Goal: Task Accomplishment & Management: Use online tool/utility

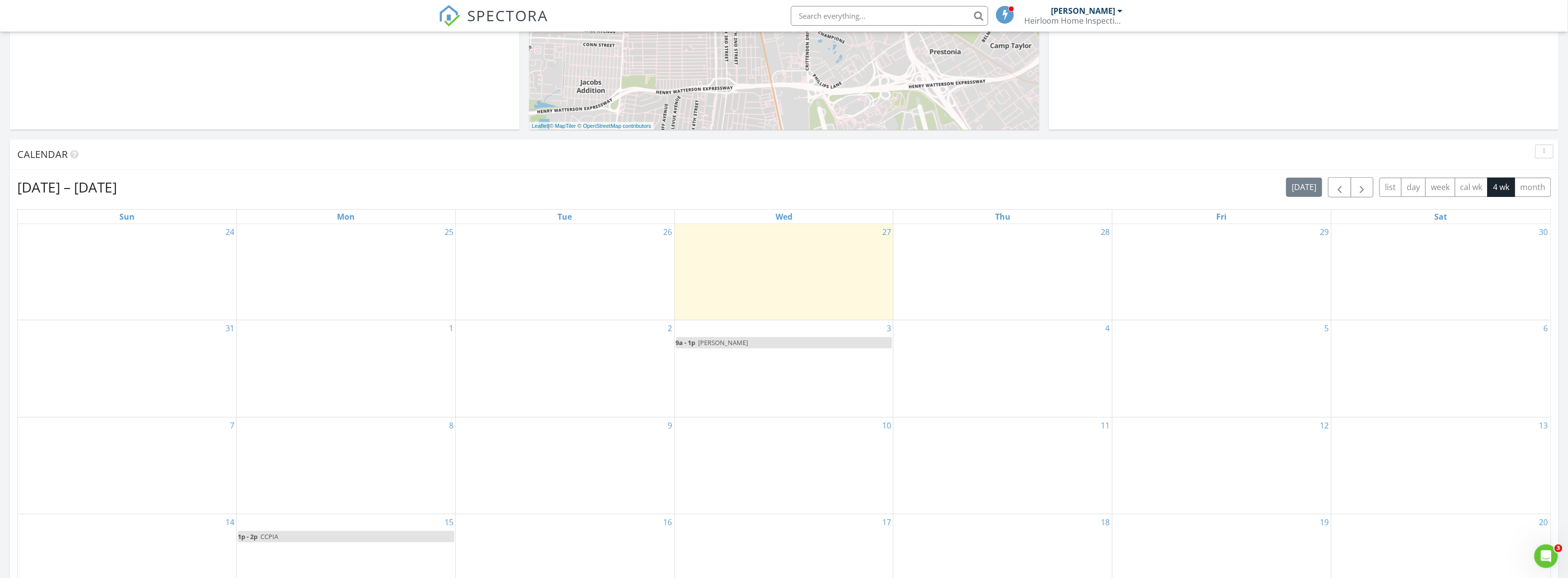
scroll to position [309, 0]
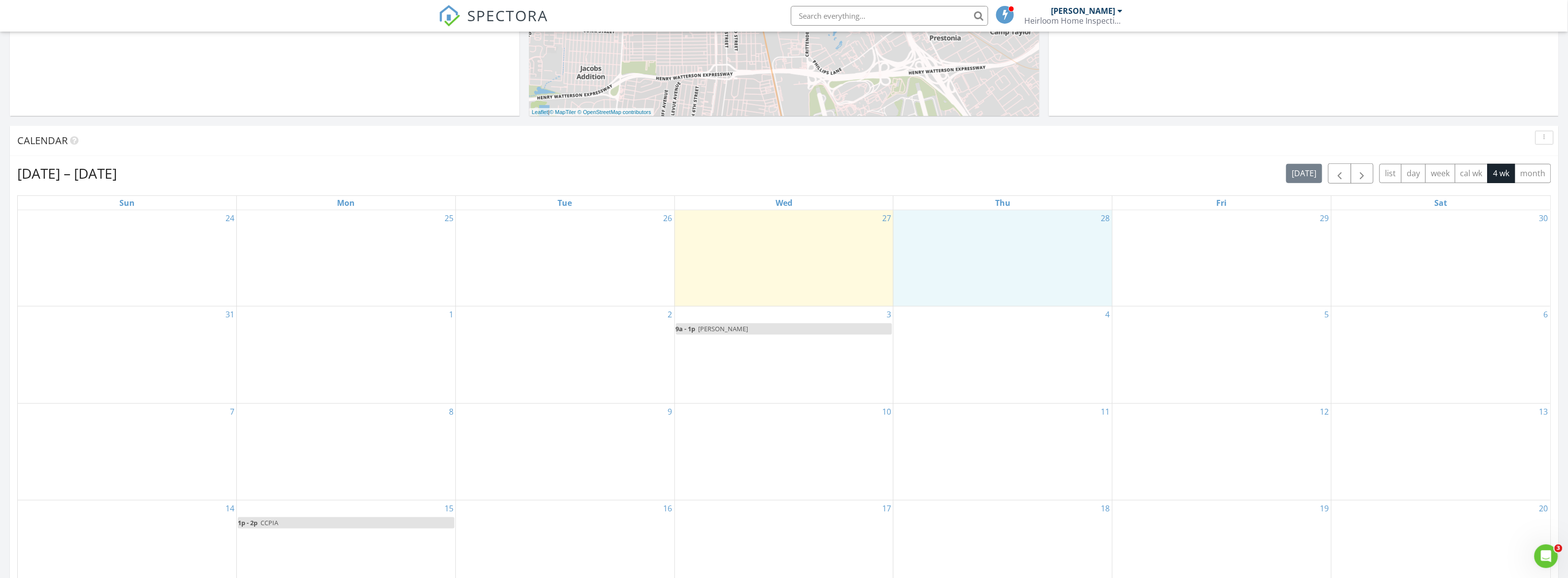
click at [1072, 220] on div "28" at bounding box center [1003, 258] width 219 height 96
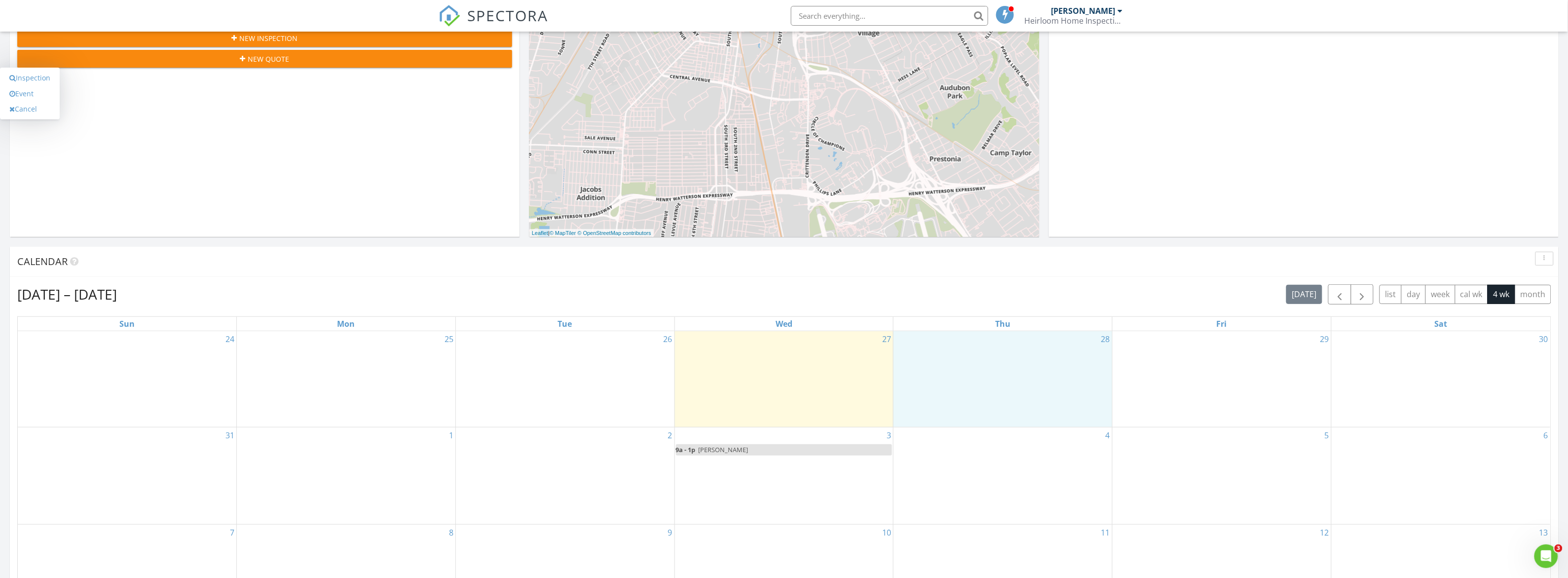
scroll to position [185, 0]
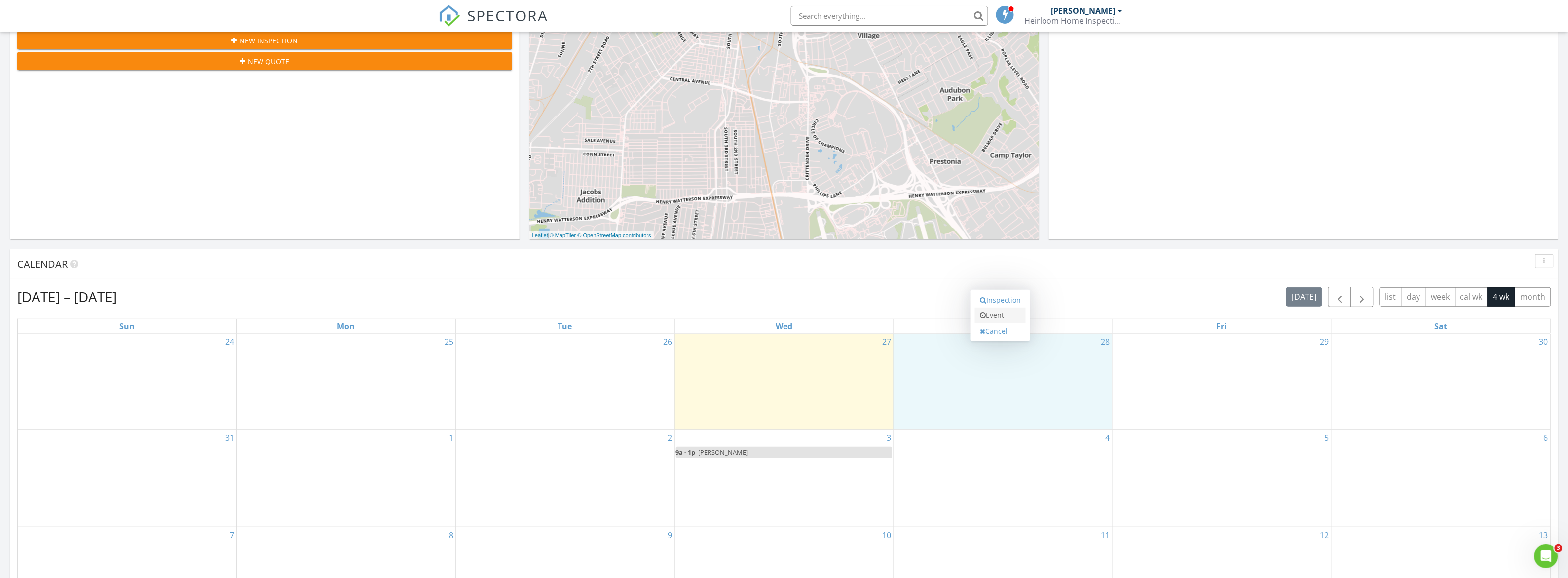
click at [998, 317] on link "Event" at bounding box center [1000, 315] width 51 height 16
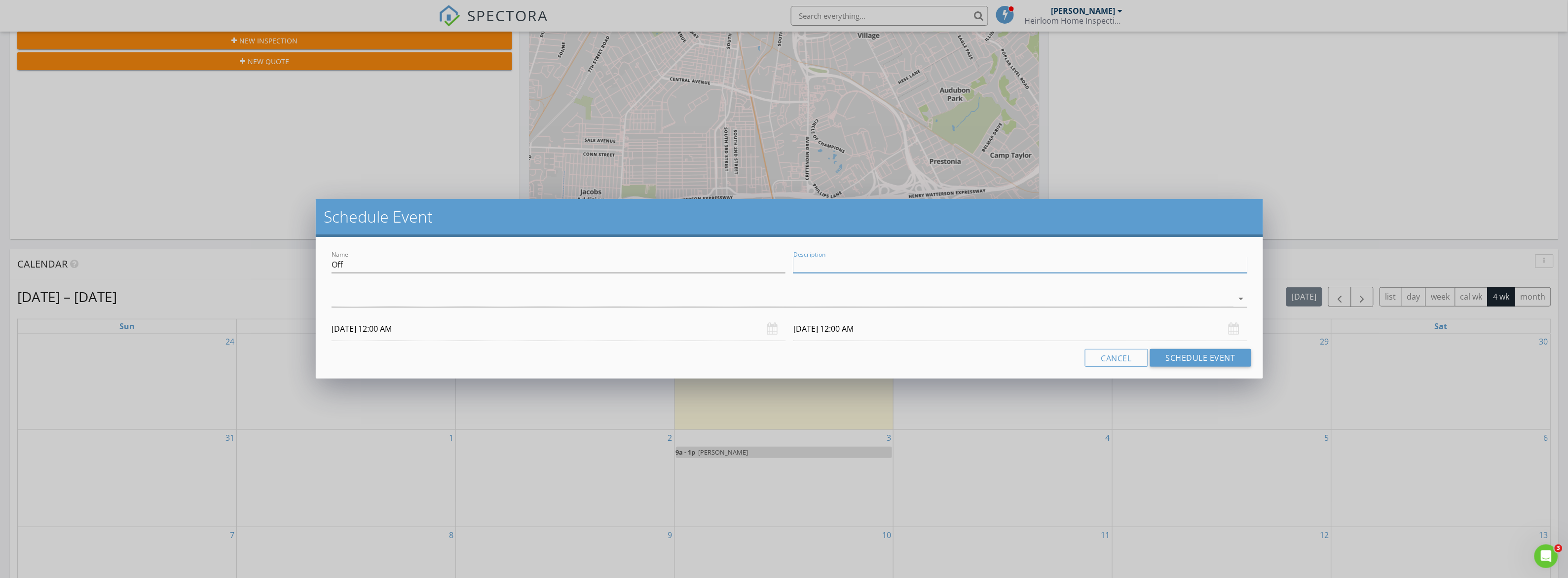
click at [850, 263] on input "Description" at bounding box center [1020, 264] width 454 height 16
click at [469, 220] on h2 "Schedule Event" at bounding box center [789, 217] width 931 height 19
click at [858, 264] on input "Description" at bounding box center [1020, 264] width 454 height 16
drag, startPoint x: 676, startPoint y: 297, endPoint x: 654, endPoint y: 304, distance: 23.1
type input "Training"
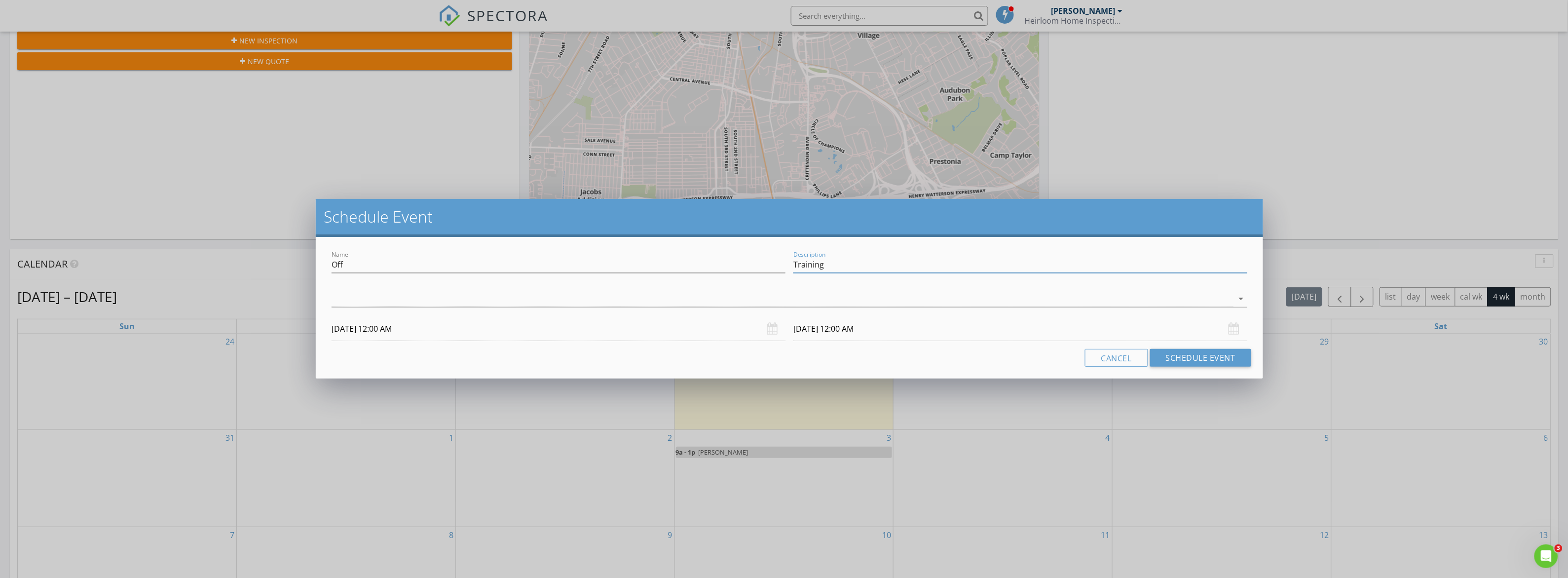
click at [675, 297] on div at bounding box center [783, 298] width 902 height 16
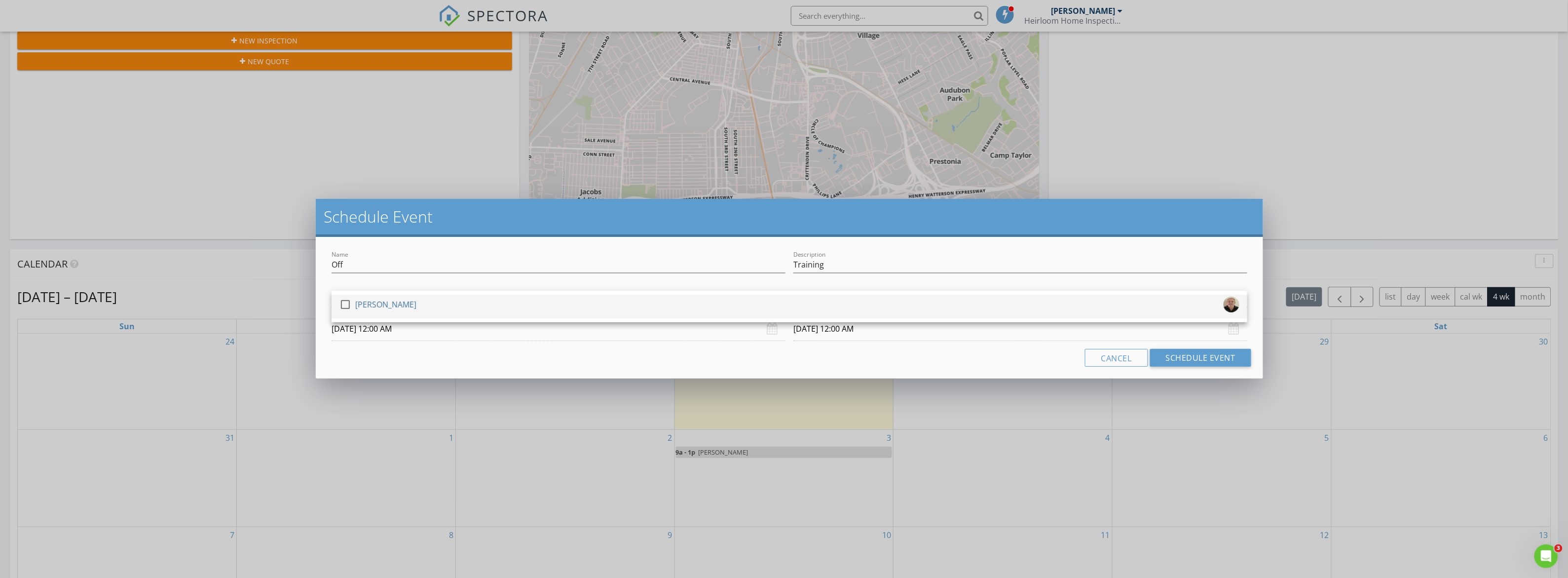
click at [347, 304] on div at bounding box center [346, 305] width 17 height 17
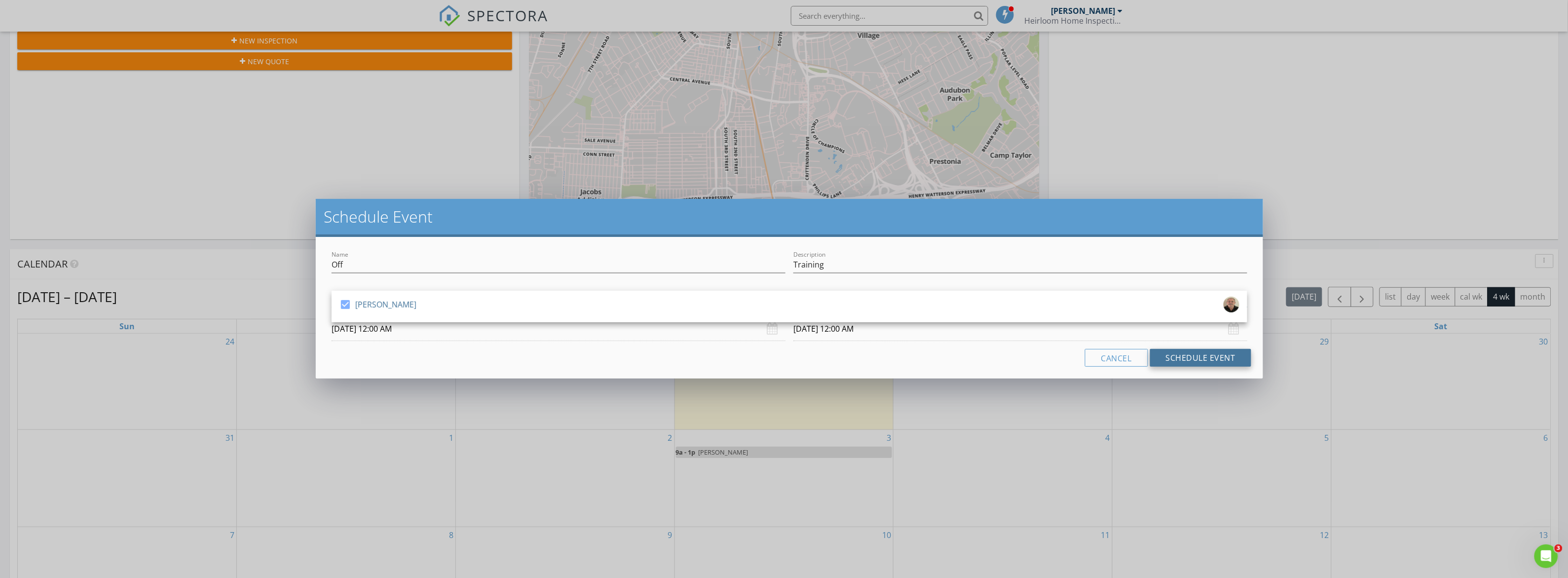
click at [1189, 358] on button "Schedule Event" at bounding box center [1200, 358] width 101 height 18
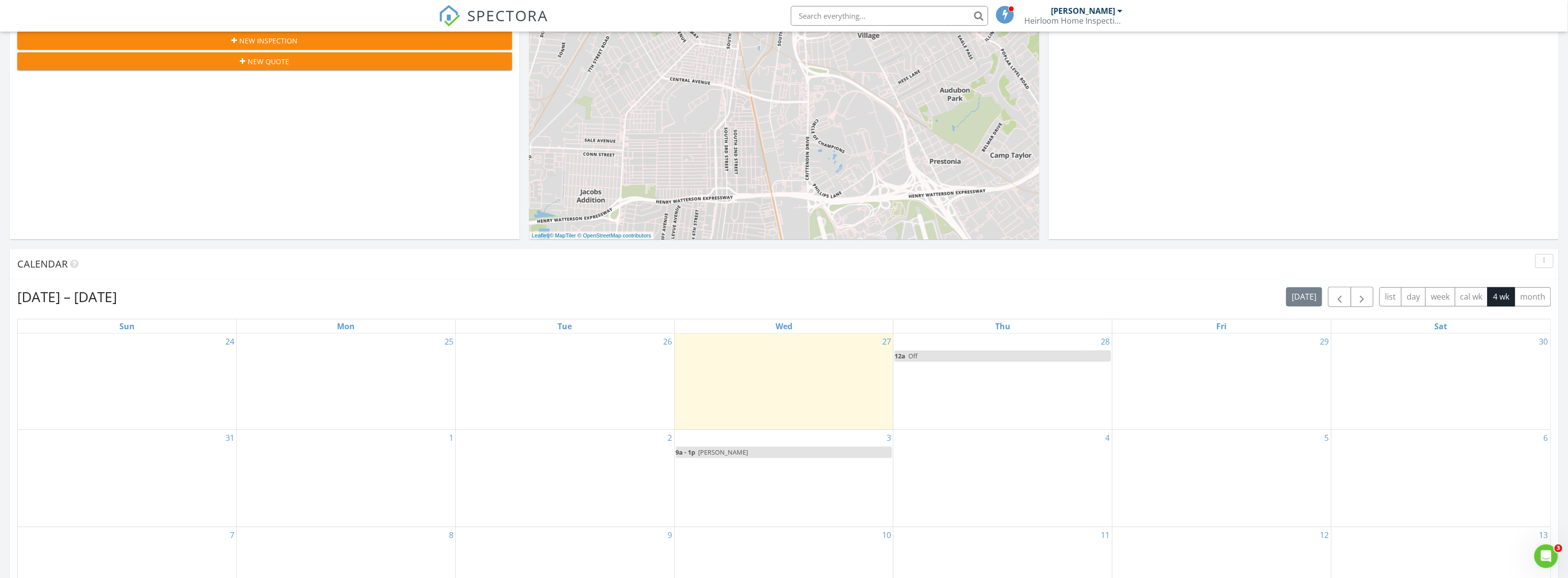
click at [956, 358] on link "12a Off" at bounding box center [1003, 356] width 217 height 12
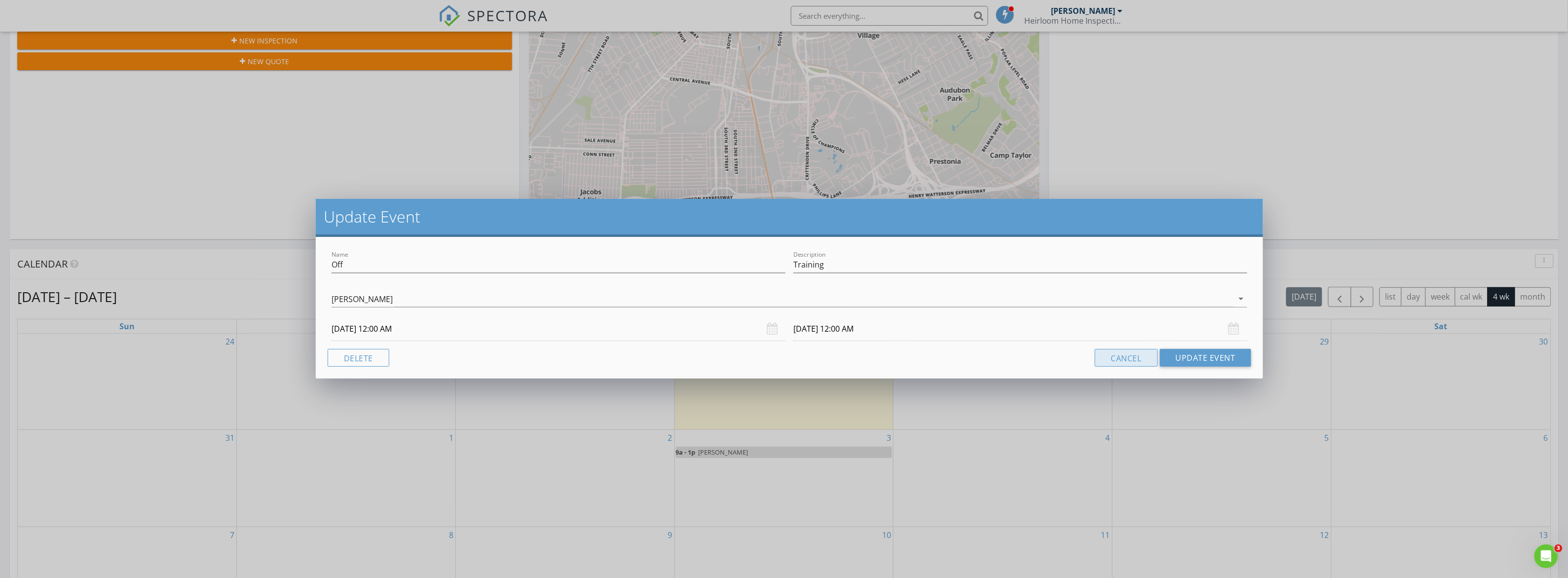
click at [1120, 354] on button "Cancel" at bounding box center [1127, 358] width 63 height 18
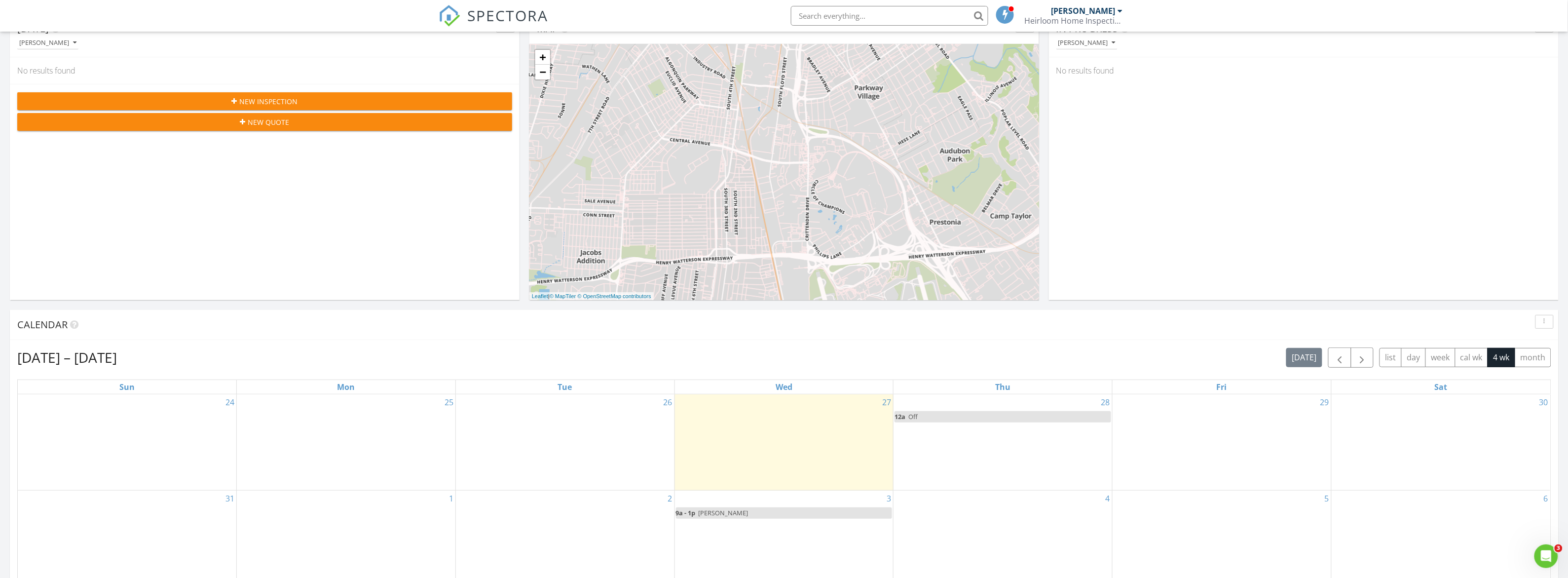
scroll to position [0, 0]
